Goal: Information Seeking & Learning: Learn about a topic

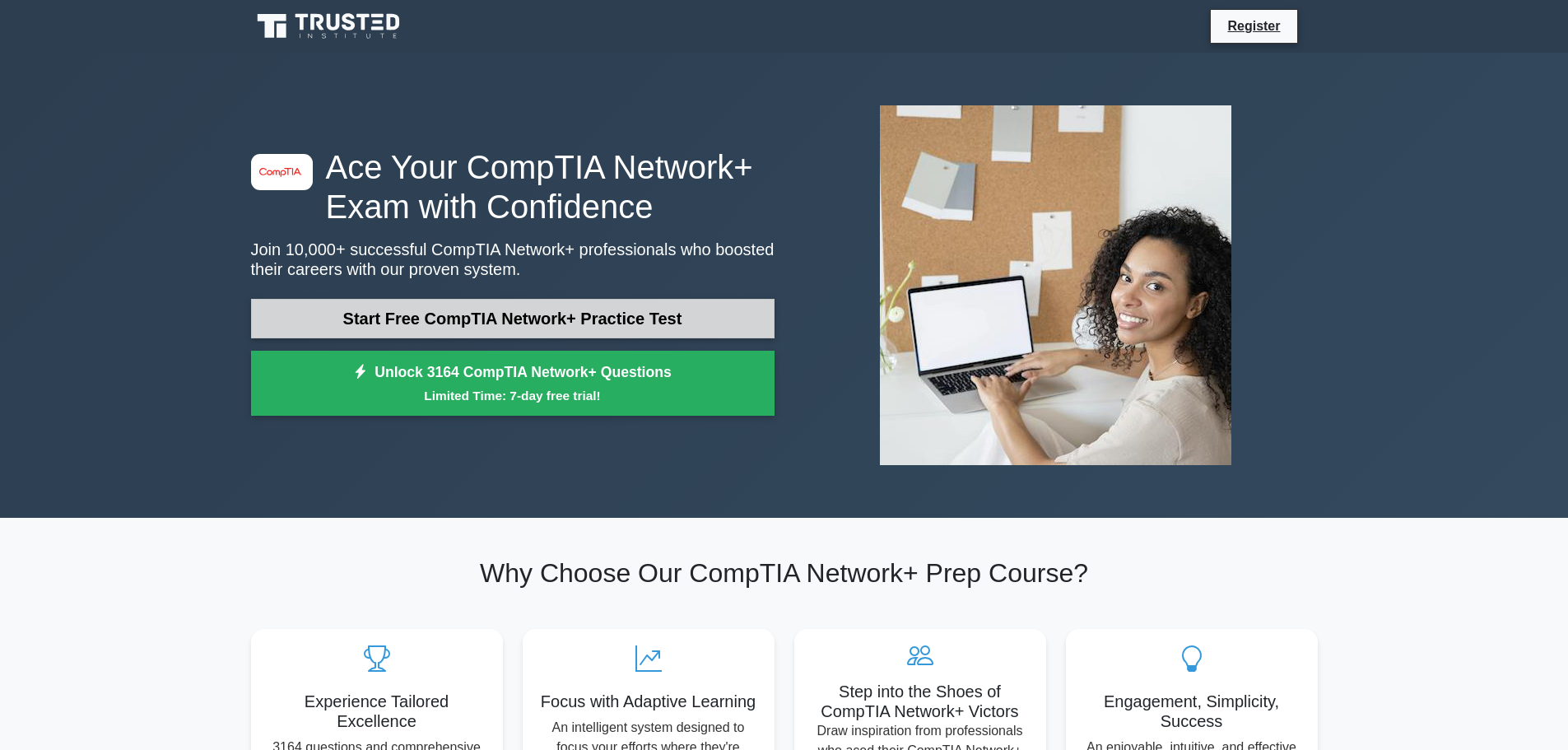
click at [621, 313] on link "Start Free CompTIA Network+ Practice Test" at bounding box center [512, 318] width 524 height 39
click at [619, 309] on link "Start Free CompTIA Network+ Practice Test" at bounding box center [512, 318] width 524 height 39
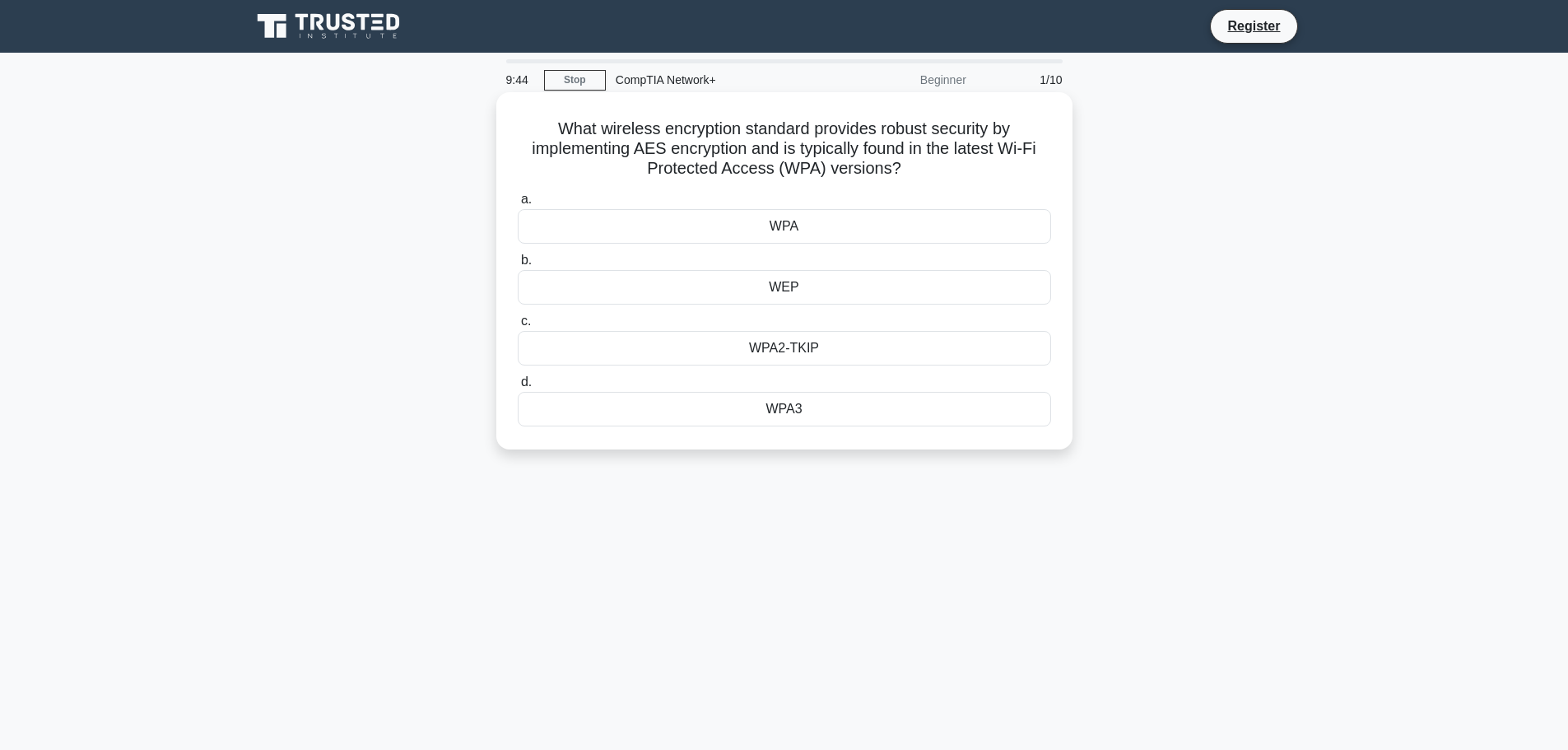
click at [700, 226] on div "WPA" at bounding box center [784, 226] width 533 height 35
click at [517, 205] on input "a. WPA" at bounding box center [517, 199] width 0 height 10
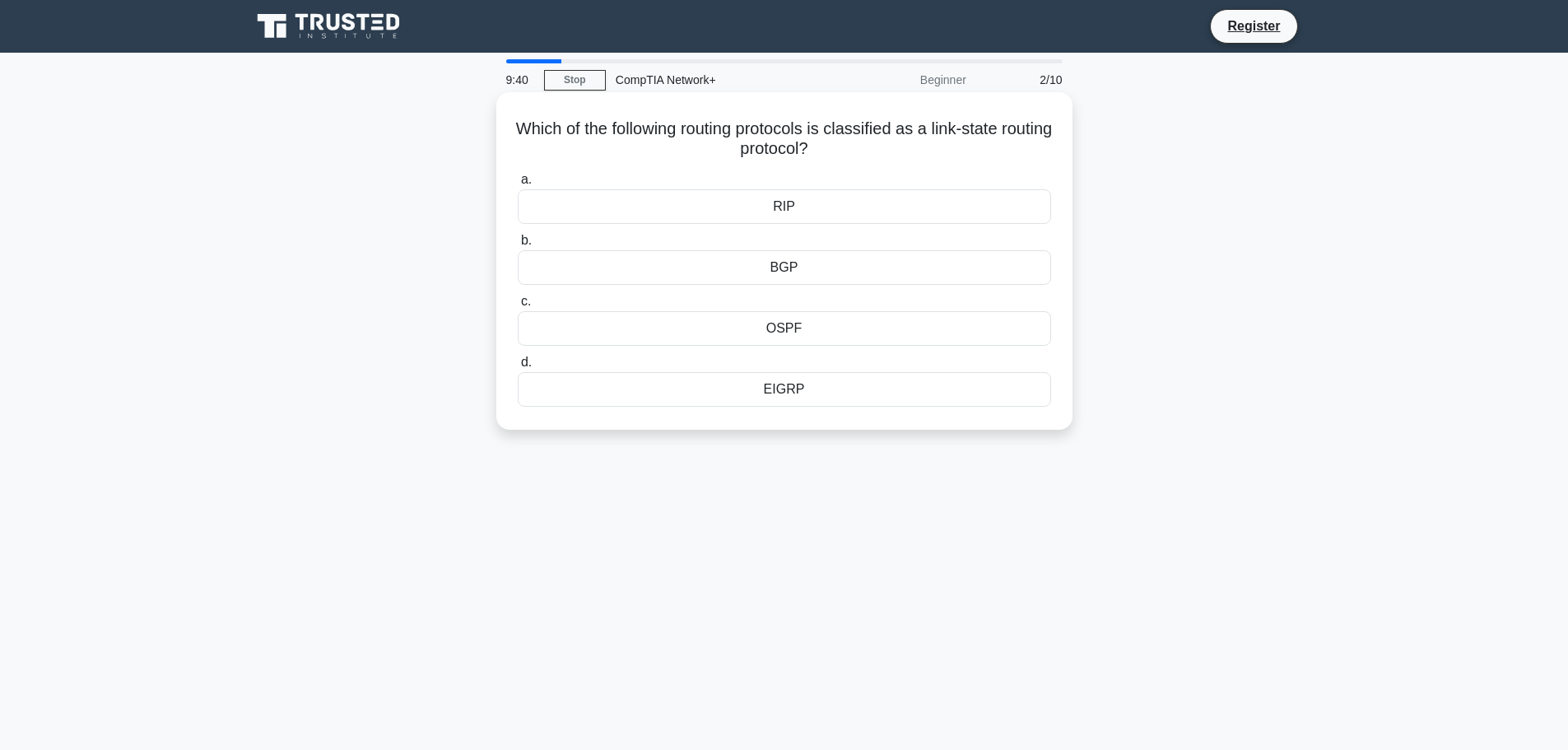
click at [807, 206] on div "RIP" at bounding box center [784, 206] width 533 height 35
click at [517, 186] on input "a. RIP" at bounding box center [517, 179] width 0 height 10
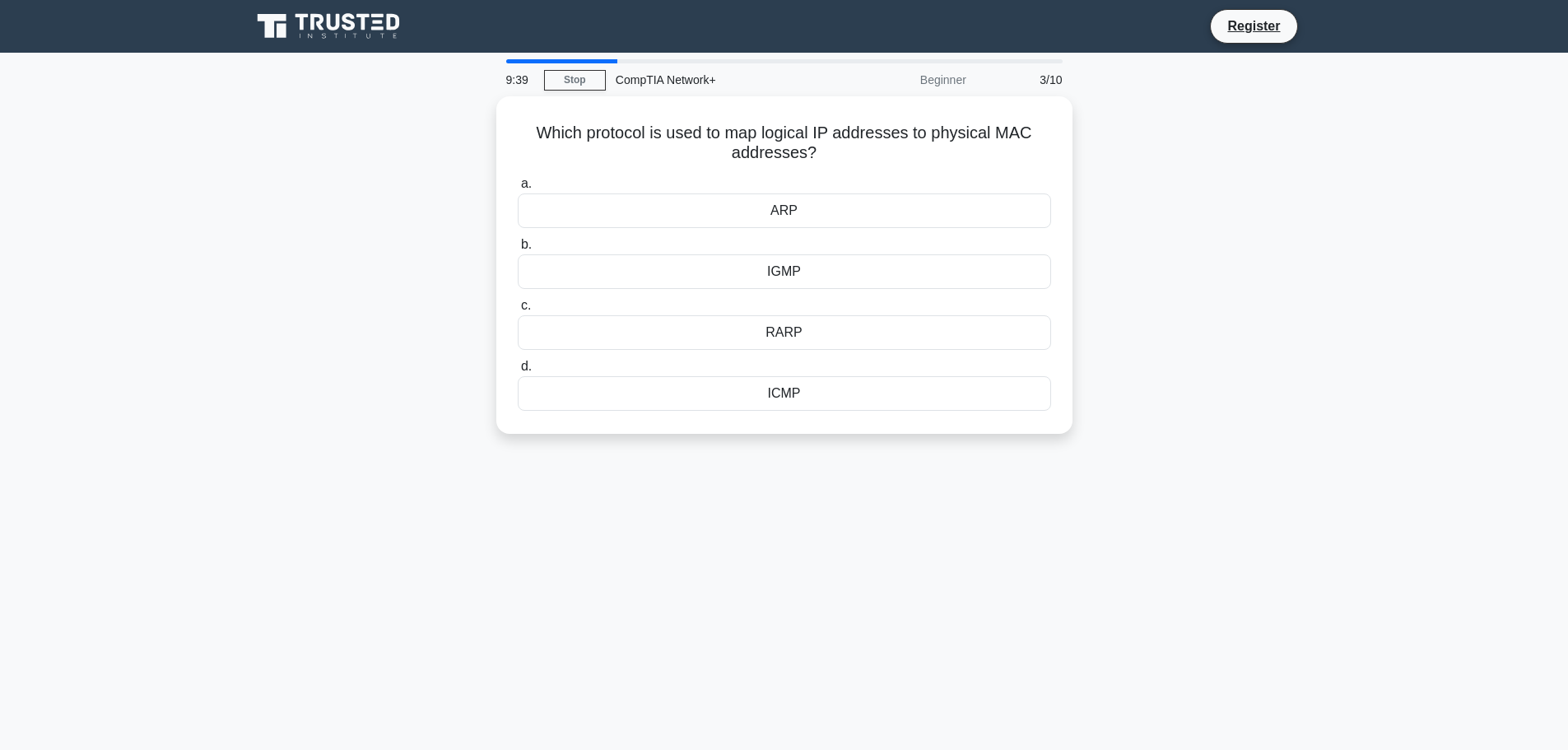
click at [808, 207] on div "ARP" at bounding box center [784, 211] width 533 height 35
click at [517, 189] on input "a. ARP" at bounding box center [517, 184] width 0 height 10
click at [808, 207] on label "a. VLAN" at bounding box center [784, 200] width 533 height 54
click at [517, 189] on input "a. VLAN" at bounding box center [517, 184] width 0 height 10
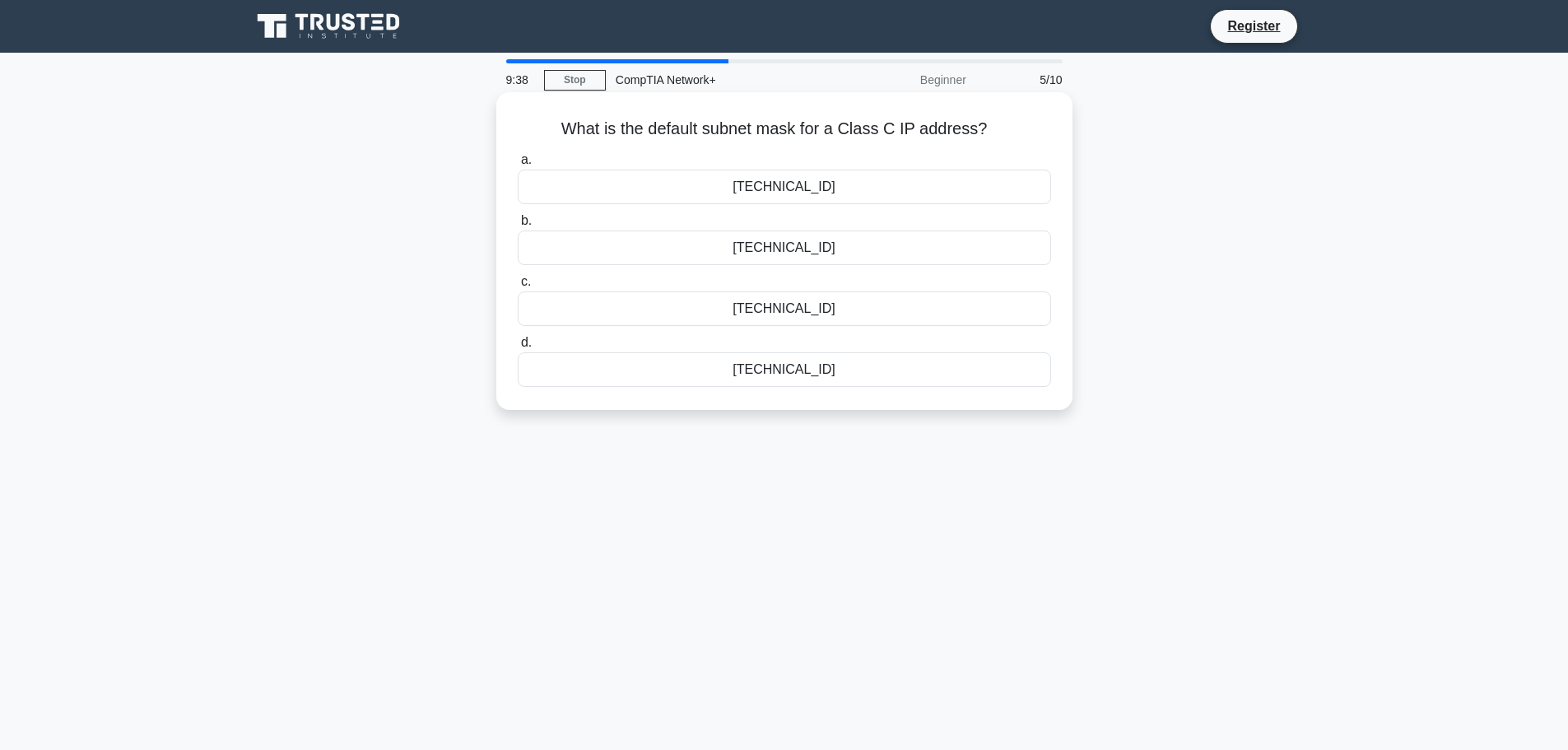
click at [833, 182] on div "255.0.0.0" at bounding box center [784, 187] width 533 height 35
click at [517, 166] on input "a. 255.0.0.0" at bounding box center [517, 160] width 0 height 10
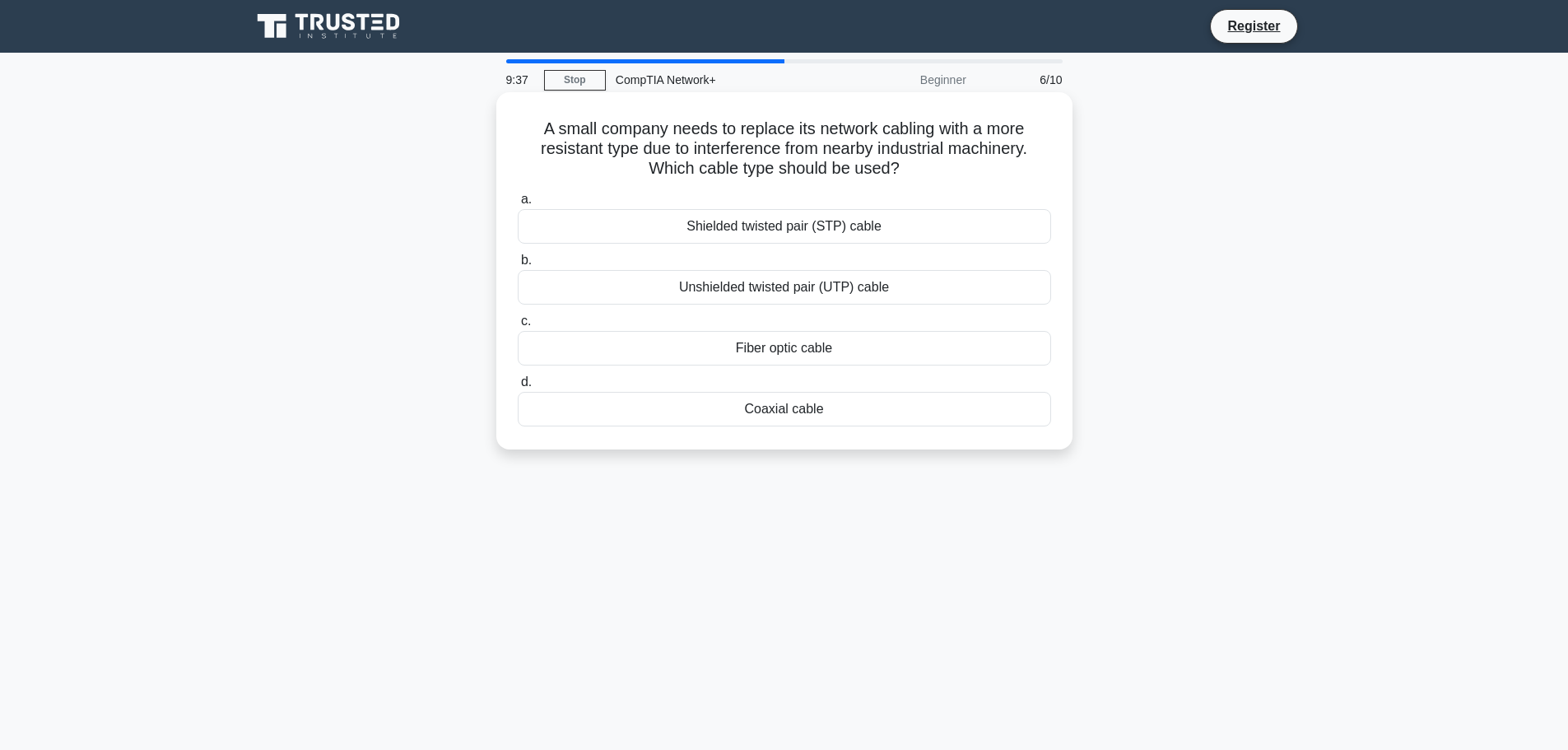
click at [826, 229] on div "Shielded twisted pair (STP) cable" at bounding box center [784, 226] width 533 height 35
click at [517, 205] on input "a. Shielded twisted pair (STP) cable" at bounding box center [517, 199] width 0 height 10
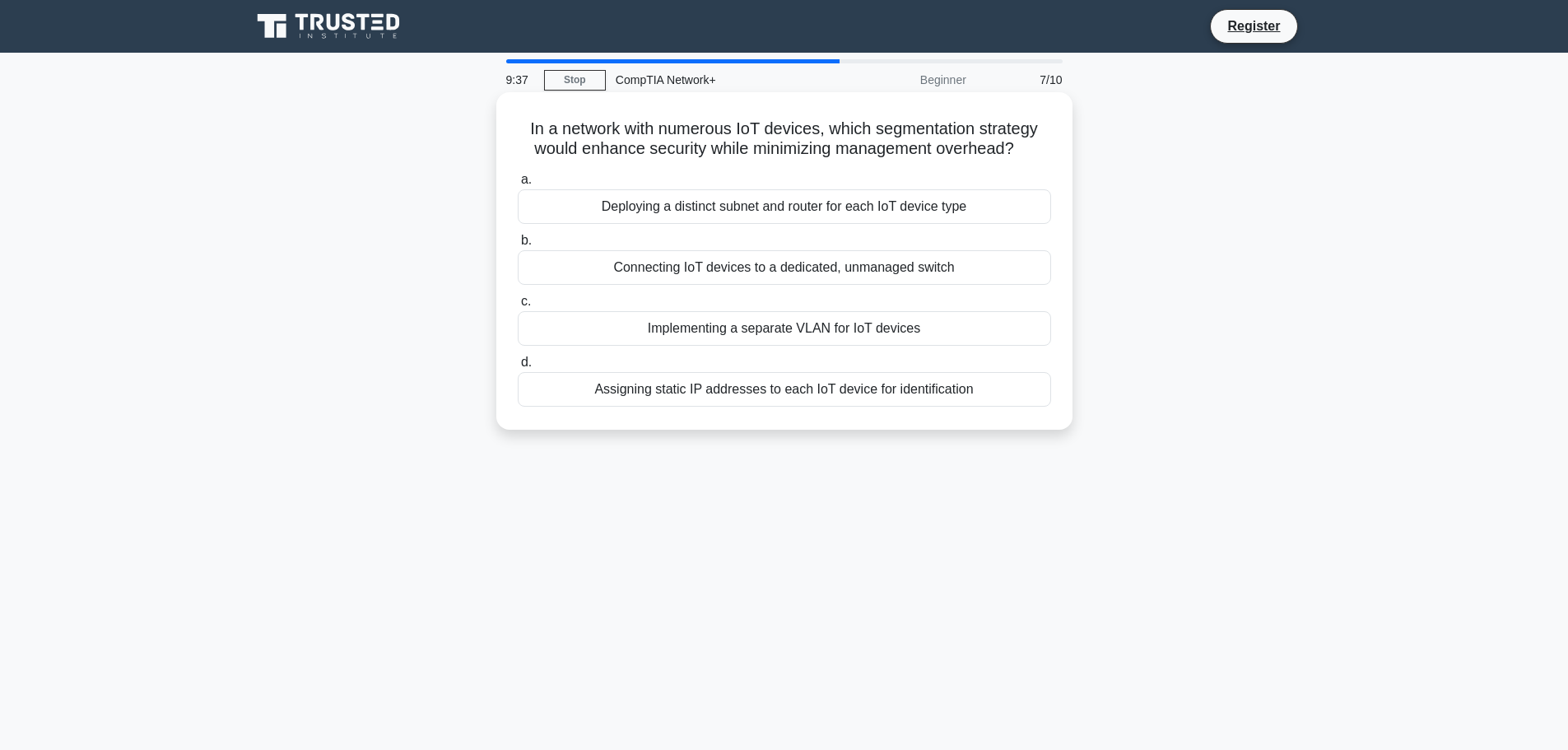
click at [845, 203] on div "Deploying a distinct subnet and router for each IoT device type" at bounding box center [784, 206] width 533 height 35
click at [844, 215] on div "Deploying a distinct subnet and router for each IoT device type" at bounding box center [784, 206] width 533 height 35
click at [517, 186] on input "a. Deploying a distinct subnet and router for each IoT device type" at bounding box center [517, 179] width 0 height 10
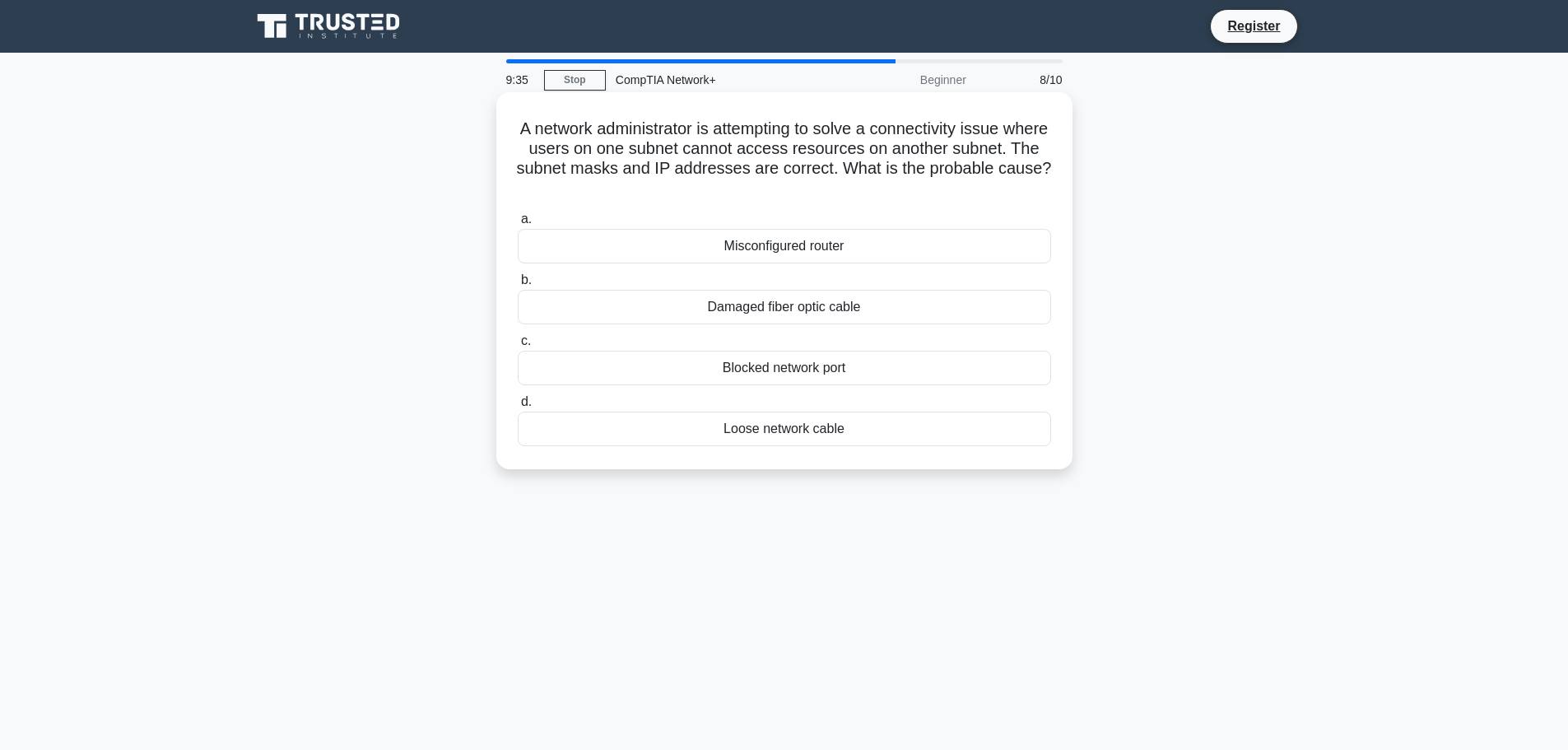
click at [832, 251] on div "Misconfigured router" at bounding box center [784, 247] width 533 height 35
click at [517, 225] on input "a. Misconfigured router" at bounding box center [517, 220] width 0 height 10
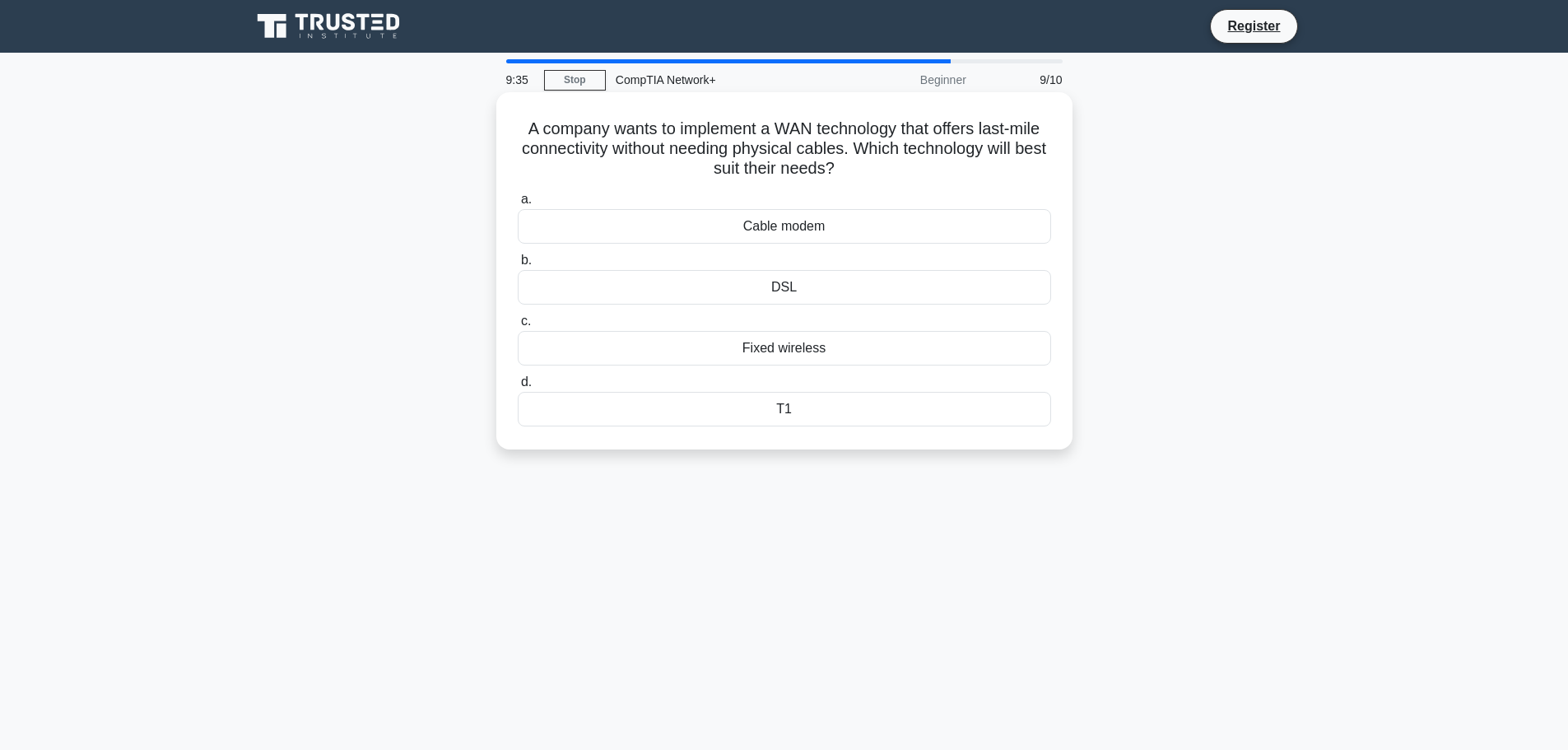
click at [825, 289] on div "DSL" at bounding box center [784, 287] width 533 height 35
click at [517, 266] on input "b. DSL" at bounding box center [517, 260] width 0 height 10
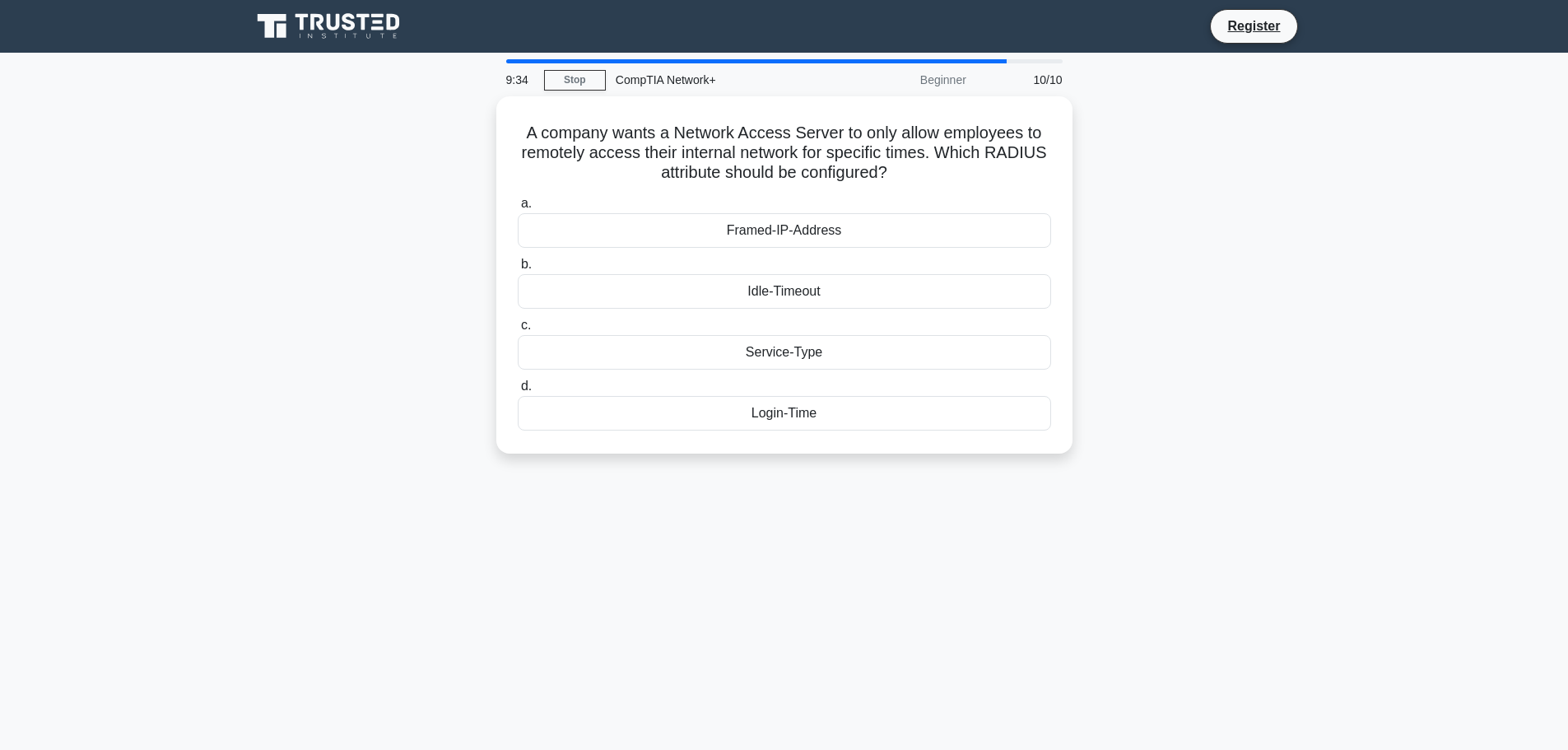
click at [825, 289] on div "Idle-Timeout" at bounding box center [784, 292] width 533 height 35
click at [517, 270] on input "b. Idle-Timeout" at bounding box center [517, 265] width 0 height 10
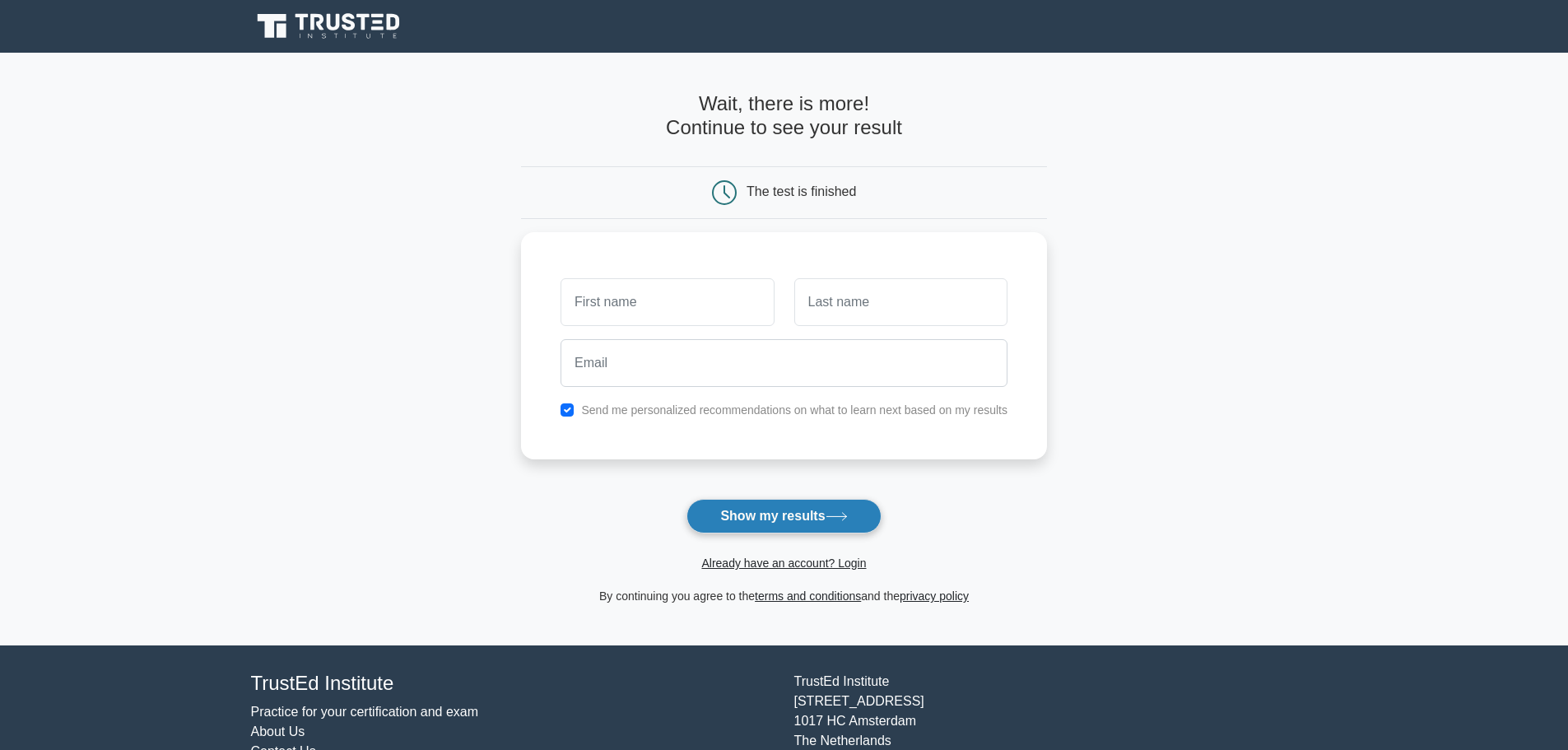
click at [759, 511] on button "Show my results" at bounding box center [783, 517] width 194 height 35
click at [773, 518] on button "Show my results" at bounding box center [783, 517] width 194 height 35
